Goal: Find specific page/section: Find specific page/section

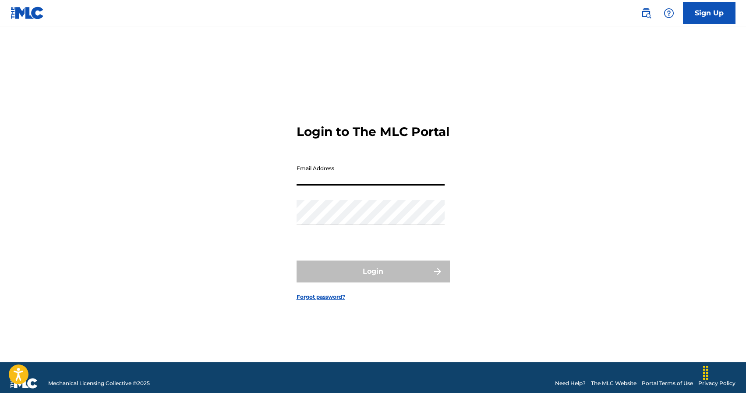
click at [340, 185] on input "Email Address" at bounding box center [371, 172] width 148 height 25
type input "[EMAIL_ADDRESS][DOMAIN_NAME]"
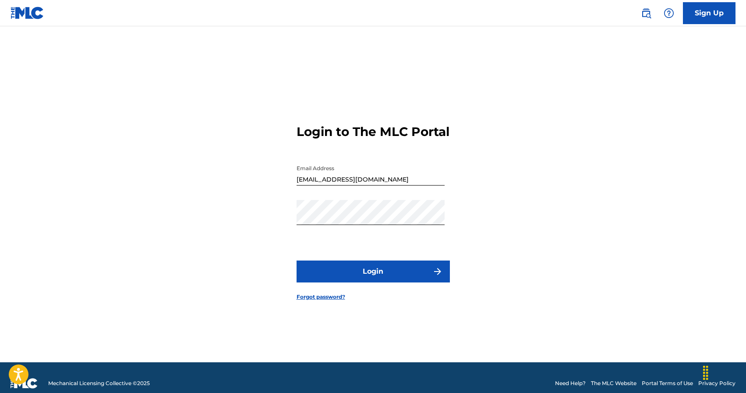
click at [350, 280] on button "Login" at bounding box center [373, 271] width 153 height 22
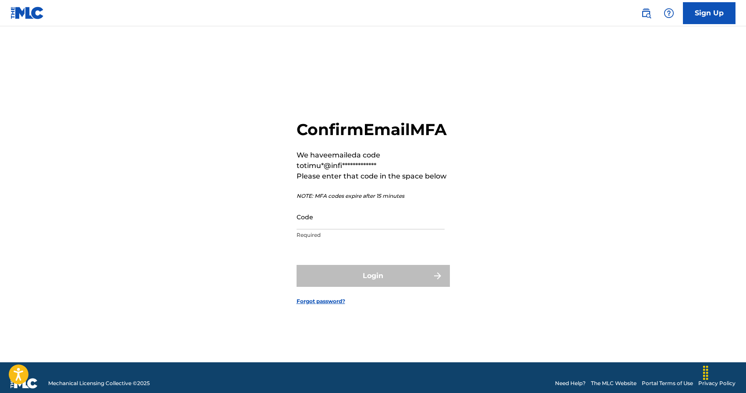
click at [372, 229] on input "Code" at bounding box center [371, 216] width 148 height 25
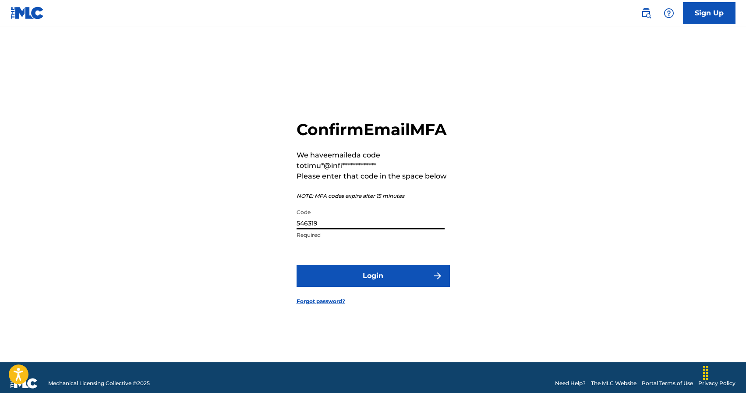
type input "546319"
click at [386, 283] on button "Login" at bounding box center [373, 276] width 153 height 22
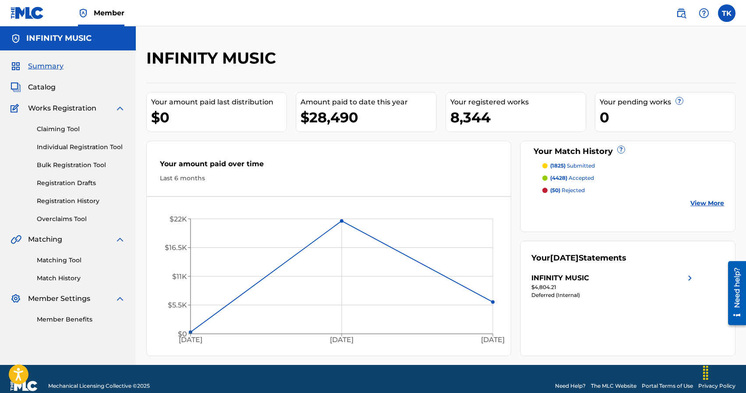
click at [73, 259] on link "Matching Tool" at bounding box center [81, 259] width 89 height 9
